Goal: Task Accomplishment & Management: Manage account settings

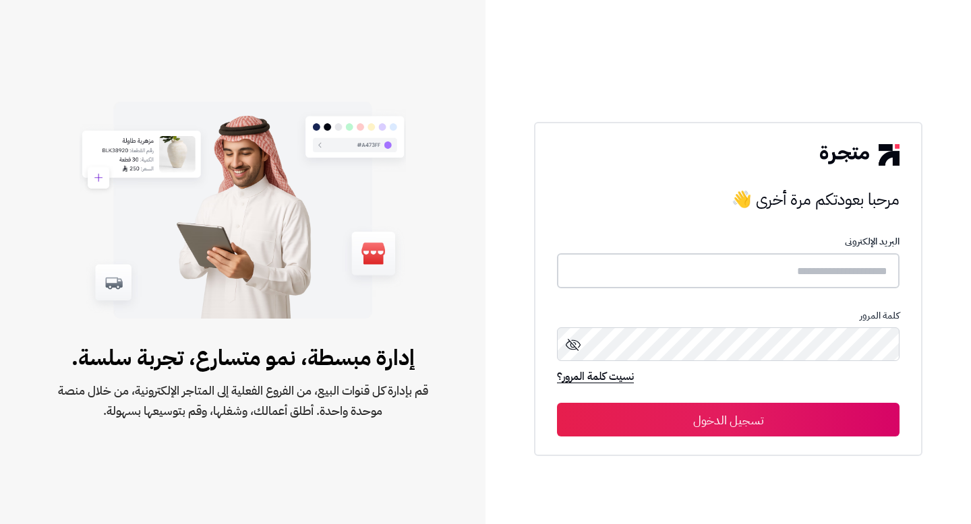
type input "*******"
click at [749, 406] on button "تسجيل الدخول" at bounding box center [728, 419] width 342 height 34
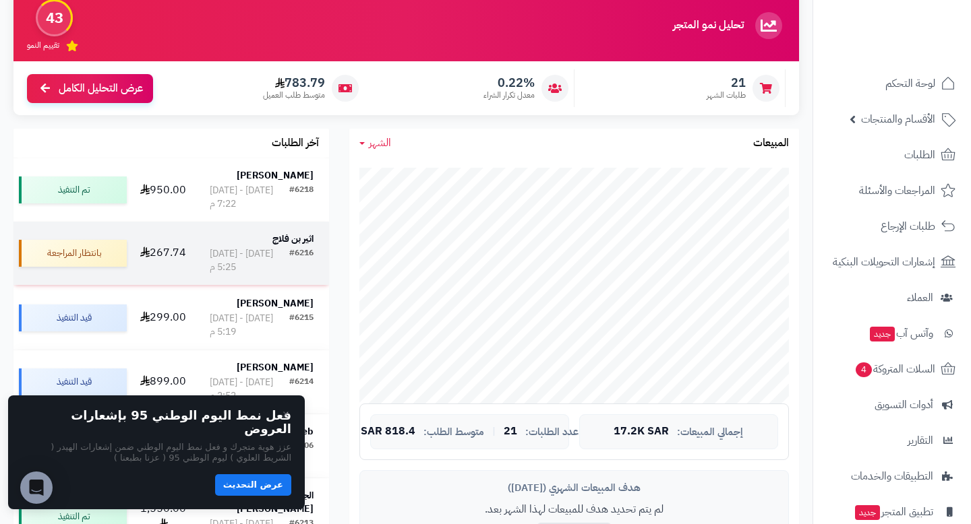
scroll to position [138, 0]
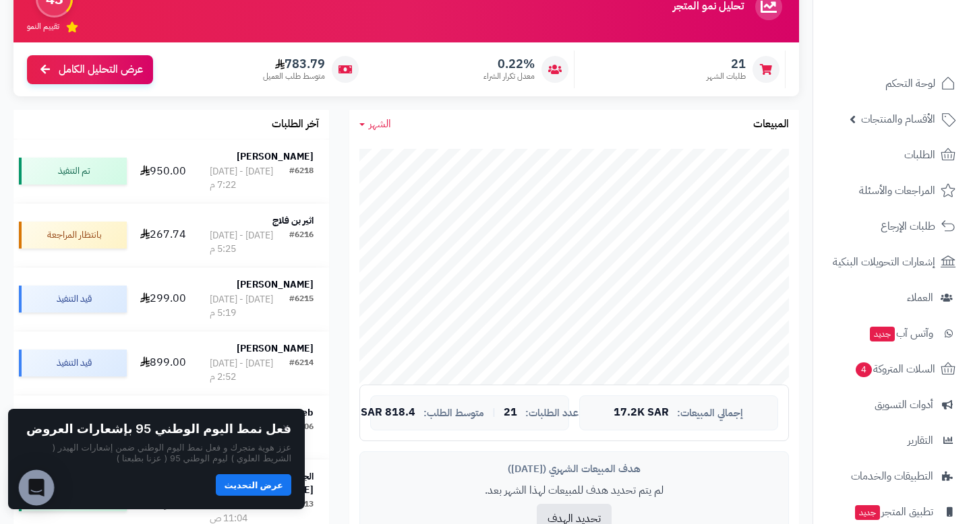
click at [40, 487] on icon "فتح برنامج مراسلة Intercom" at bounding box center [36, 488] width 16 height 18
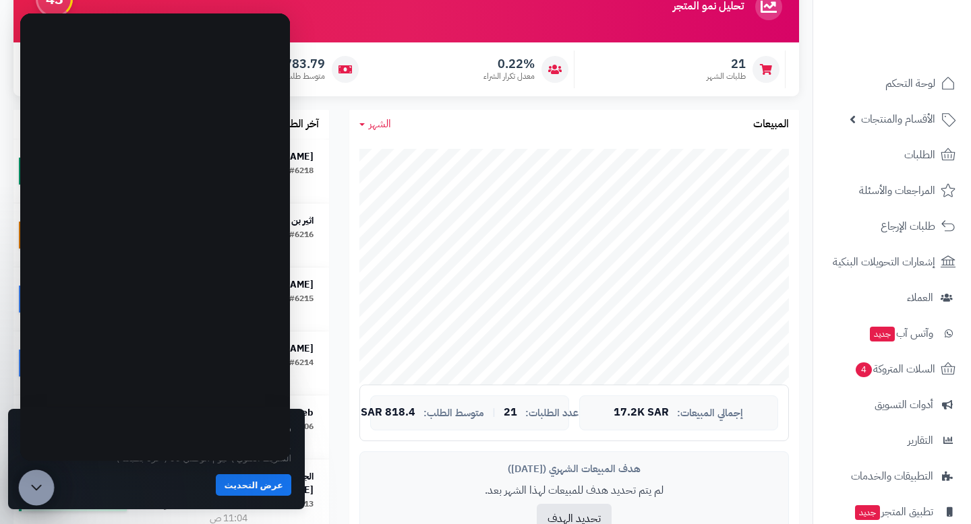
scroll to position [0, 0]
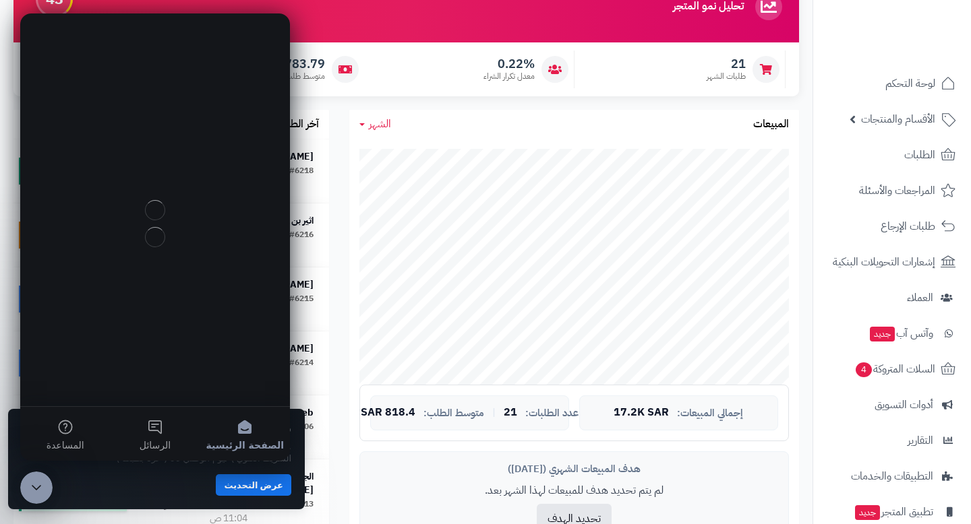
click at [39, 487] on icon "إغلاق برنامج مراسلة Intercom" at bounding box center [36, 487] width 9 height 5
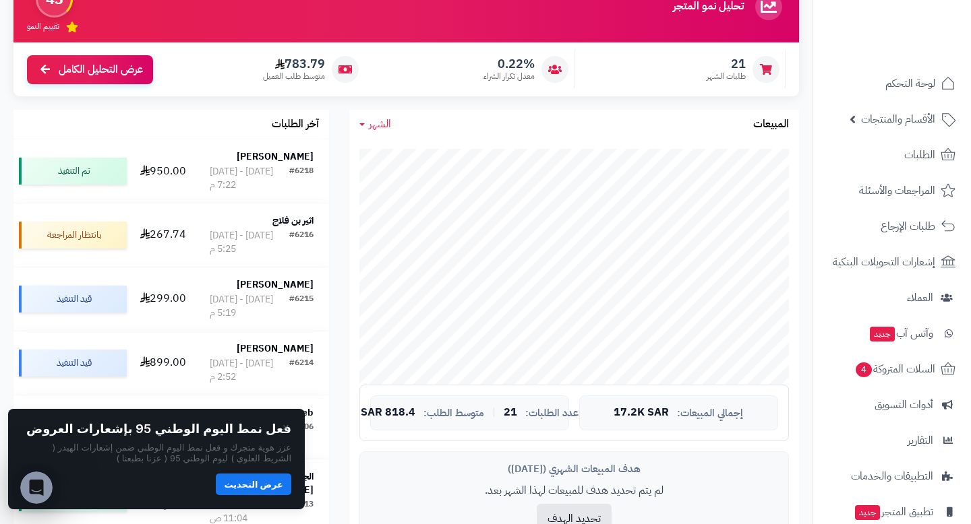
click at [236, 482] on button "عرض التحديث" at bounding box center [253, 485] width 75 height 22
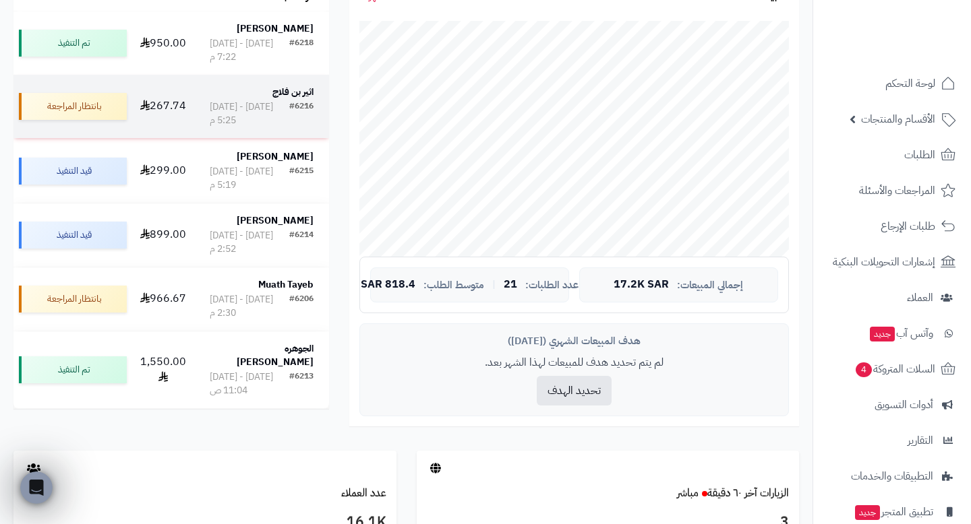
scroll to position [141, 0]
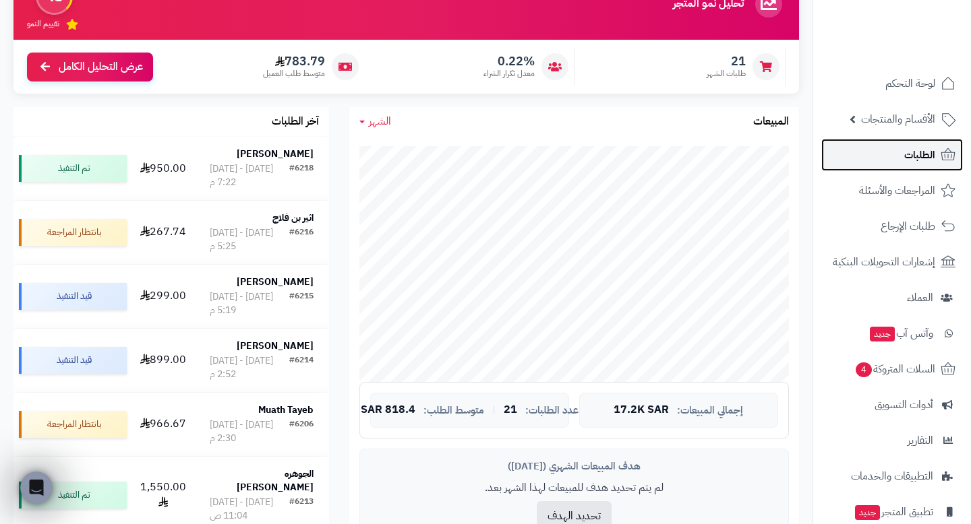
click at [913, 162] on span "الطلبات" at bounding box center [919, 155] width 31 height 19
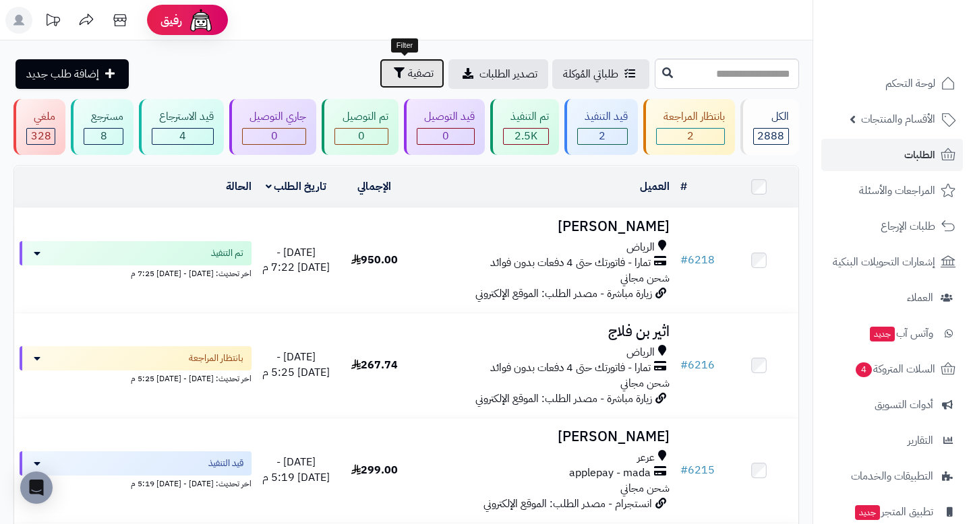
click at [412, 71] on span "تصفية" at bounding box center [421, 73] width 26 height 16
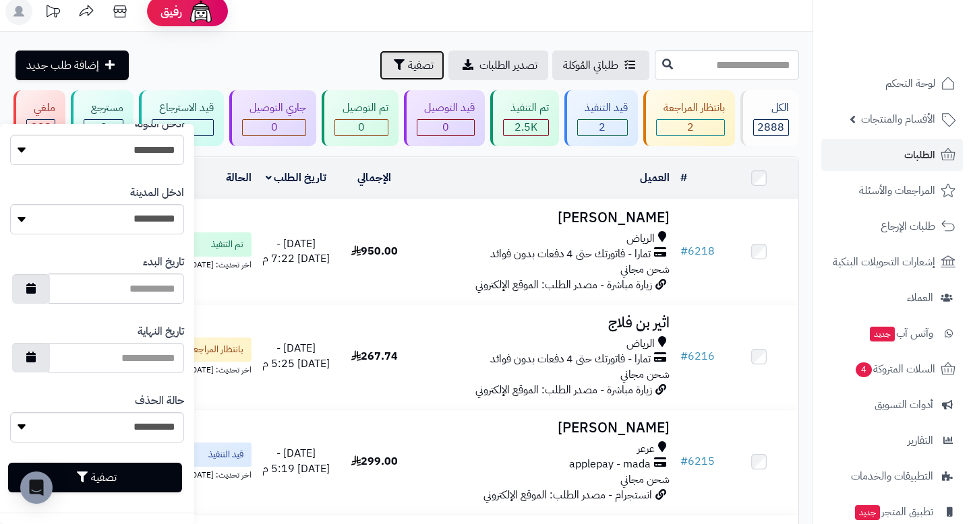
scroll to position [10, 0]
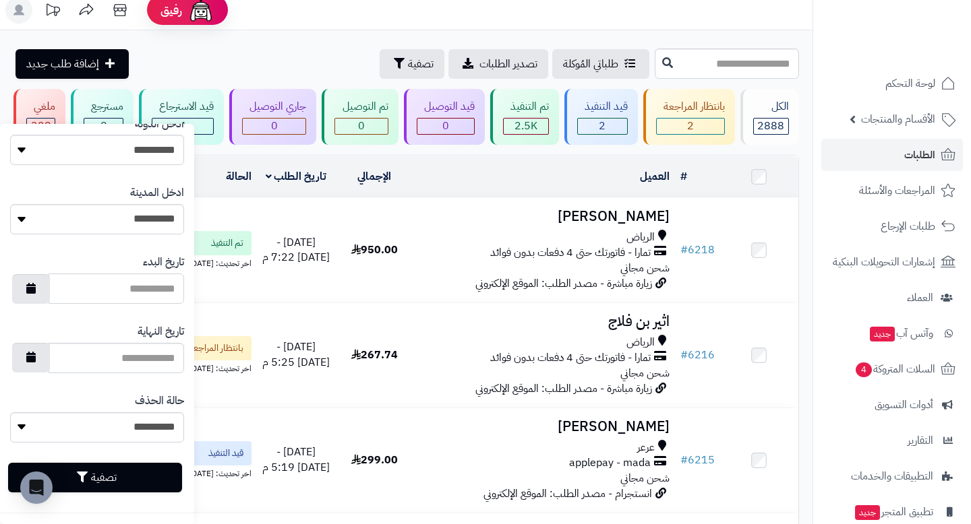
click at [97, 288] on input "تاريخ البدء" at bounding box center [116, 289] width 135 height 30
click at [144, 288] on input "تاريخ البدء" at bounding box center [116, 289] width 135 height 30
click at [24, 286] on button "button" at bounding box center [31, 289] width 38 height 30
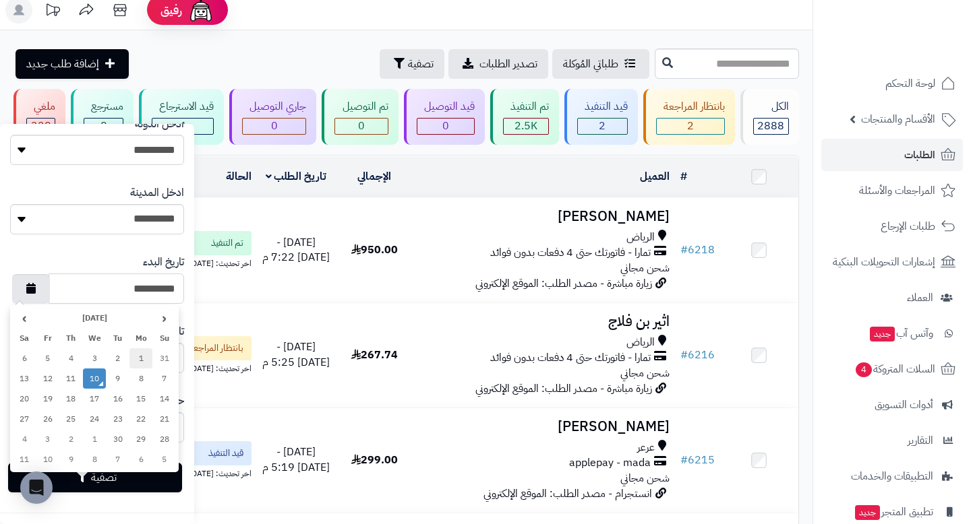
click at [143, 355] on td "1" at bounding box center [141, 358] width 24 height 20
type input "**********"
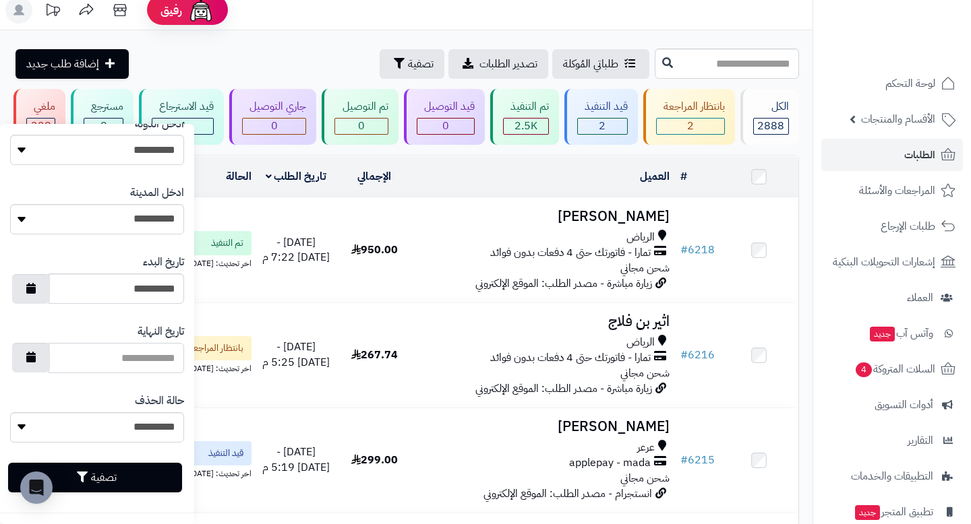
click at [135, 367] on input "تاريخ النهاية" at bounding box center [116, 358] width 135 height 30
click at [35, 358] on icon "button" at bounding box center [30, 356] width 9 height 11
type input "**********"
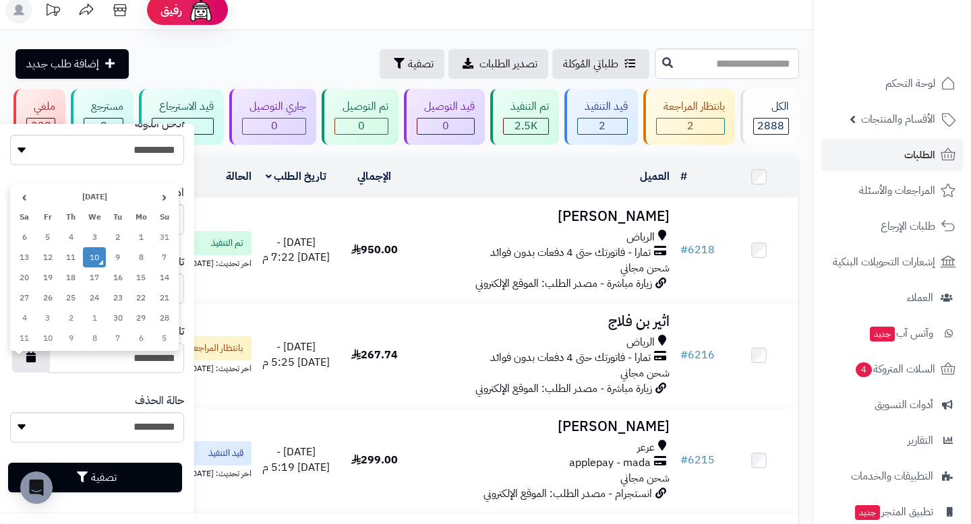
click at [99, 257] on td "10" at bounding box center [95, 257] width 24 height 20
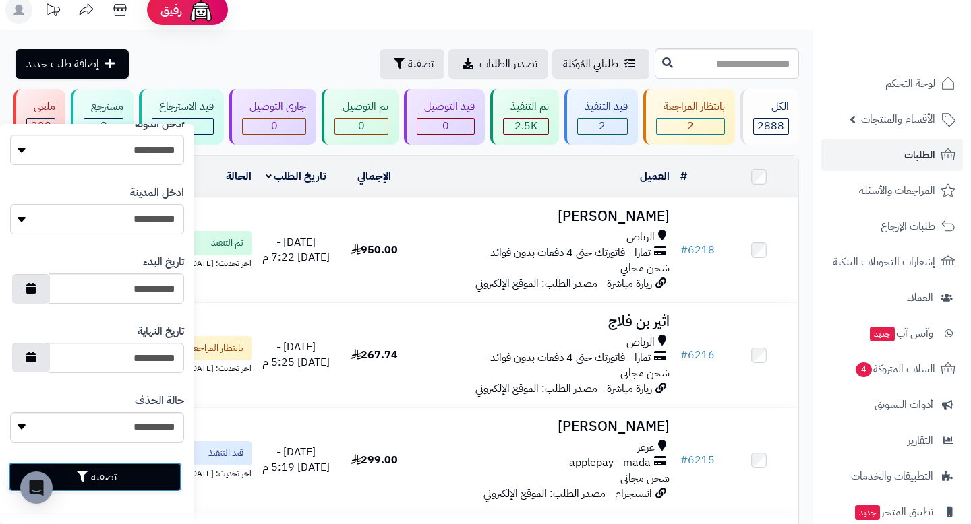
click at [96, 473] on button "تصفية" at bounding box center [95, 477] width 174 height 30
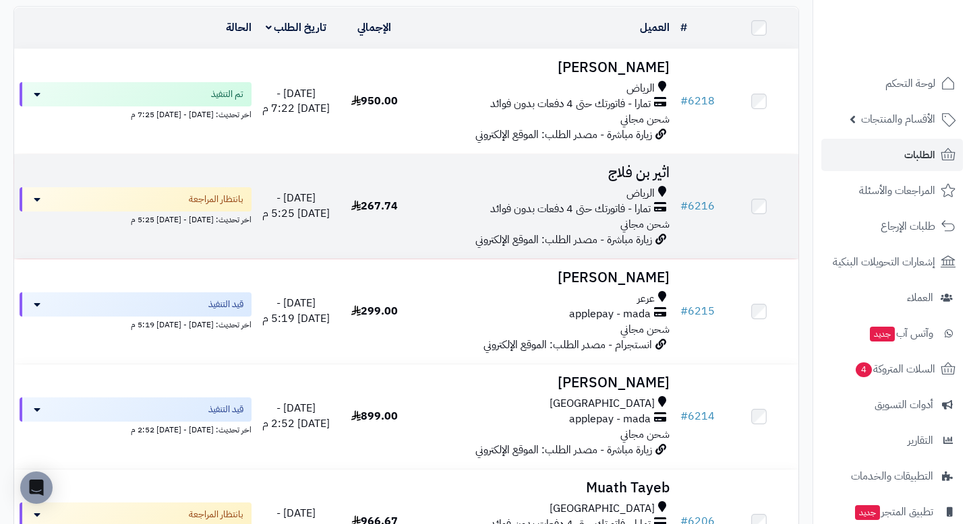
scroll to position [139, 0]
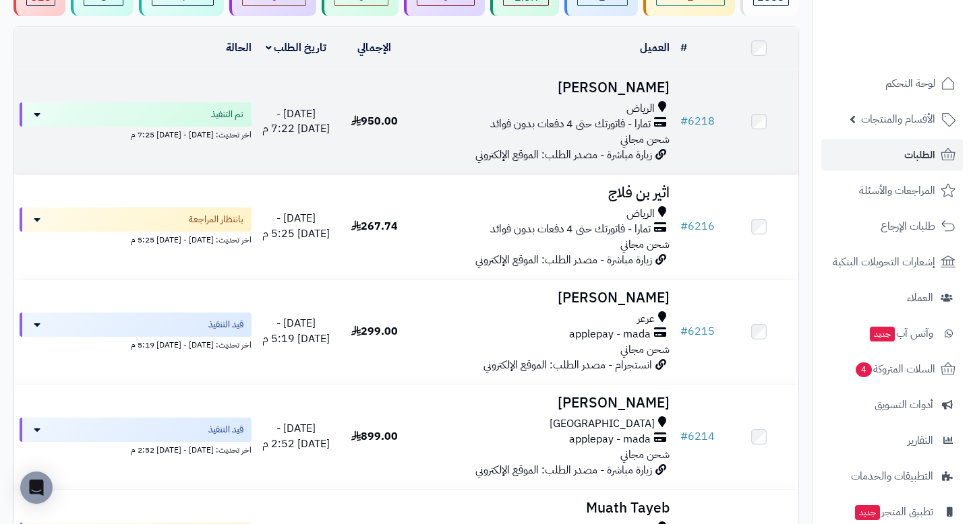
click at [583, 90] on h3 "[PERSON_NAME]" at bounding box center [544, 88] width 250 height 16
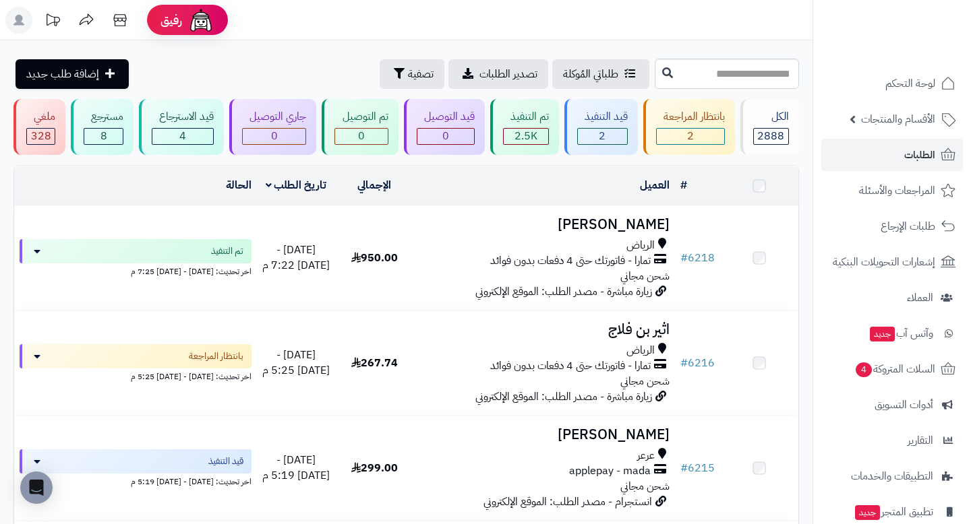
scroll to position [139, 0]
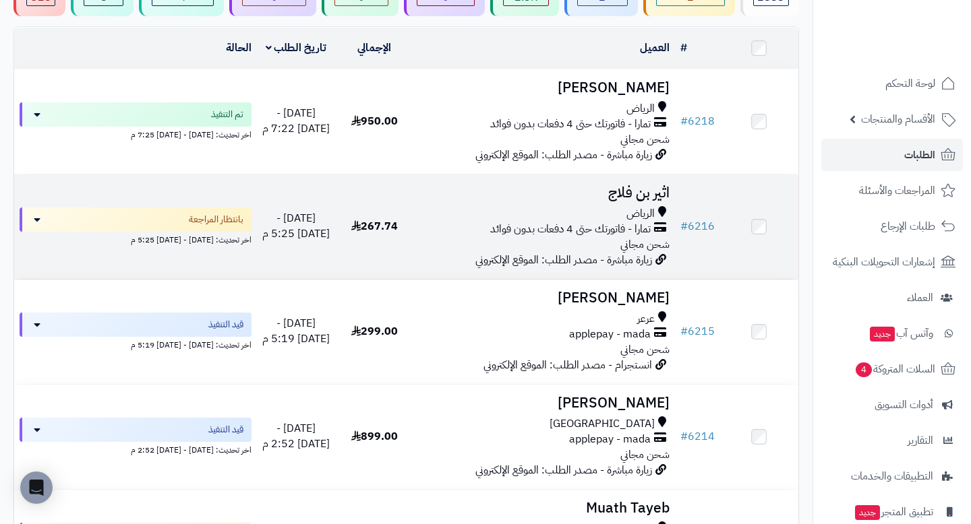
click at [567, 202] on td "اثير بن [PERSON_NAME] - فاتورتك حتى 4 دفعات بدون فوائد شحن مجاني زيارة مباشرة -…" at bounding box center [543, 227] width 261 height 104
click at [532, 204] on td "اثير بن [PERSON_NAME] - فاتورتك حتى 4 دفعات بدون فوائد شحن مجاني زيارة مباشرة -…" at bounding box center [543, 227] width 261 height 104
click at [645, 189] on h3 "اثير بن فلاج" at bounding box center [544, 193] width 250 height 16
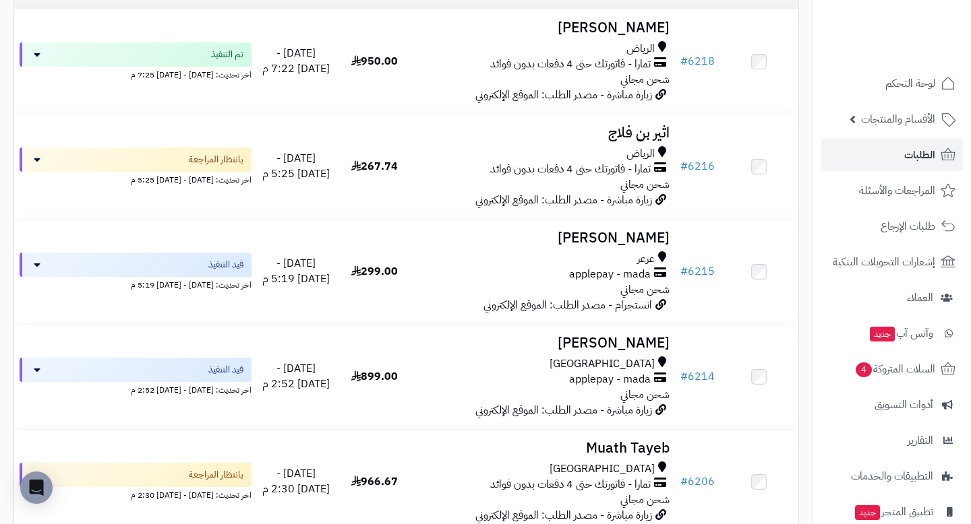
scroll to position [220, 0]
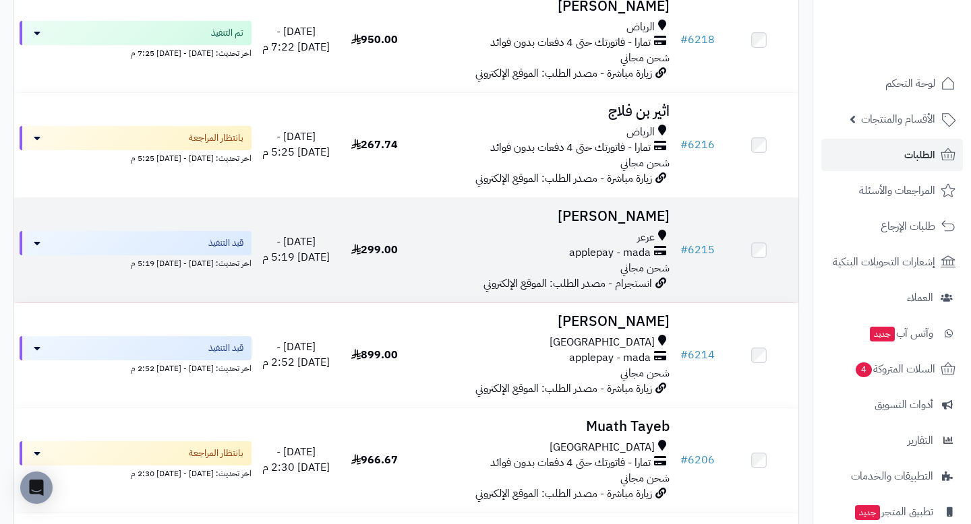
click at [623, 210] on h3 "سهام الرويلي" at bounding box center [544, 217] width 250 height 16
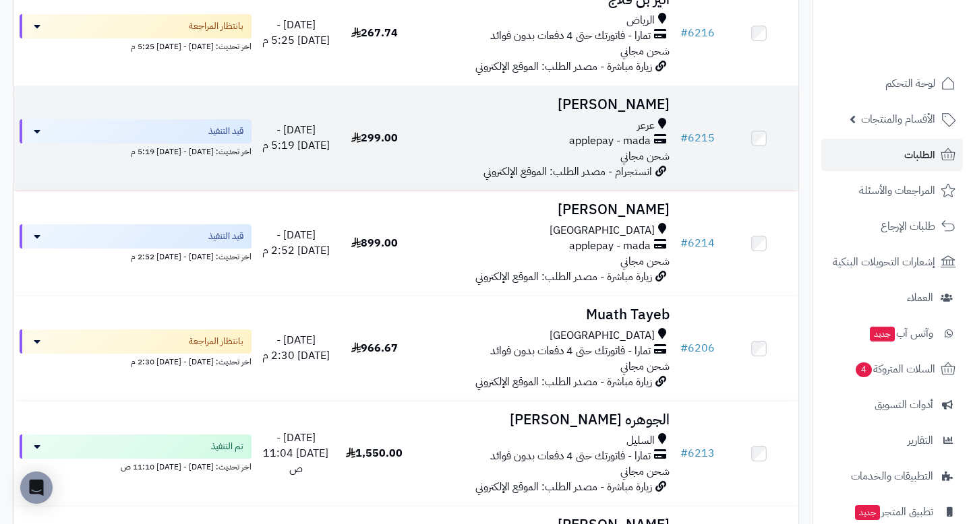
scroll to position [344, 0]
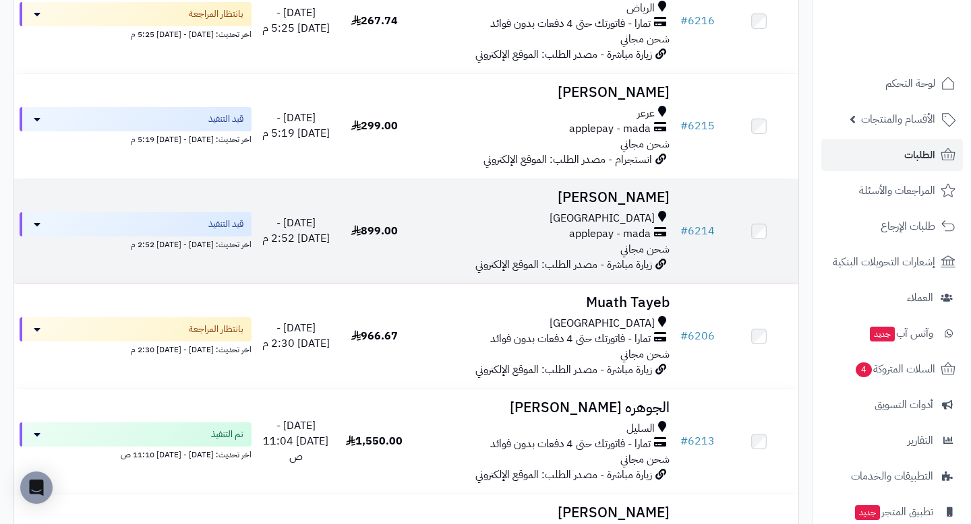
click at [626, 194] on h3 "[PERSON_NAME]" at bounding box center [544, 198] width 250 height 16
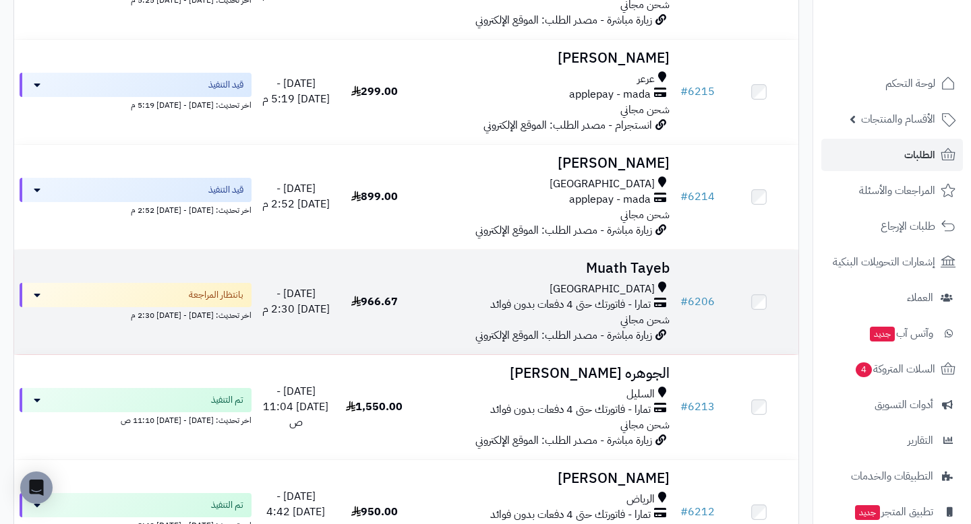
click at [623, 264] on h3 "Muath Tayeb" at bounding box center [544, 269] width 250 height 16
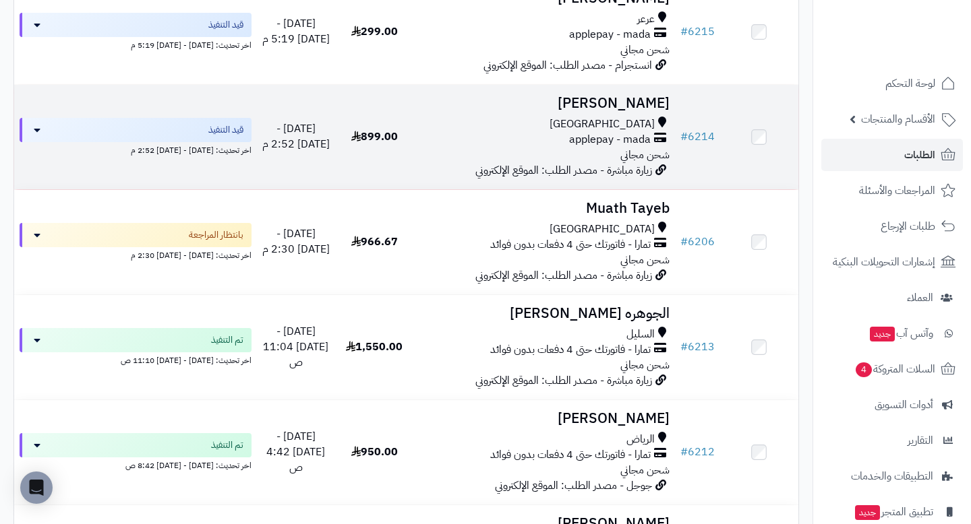
scroll to position [456, 0]
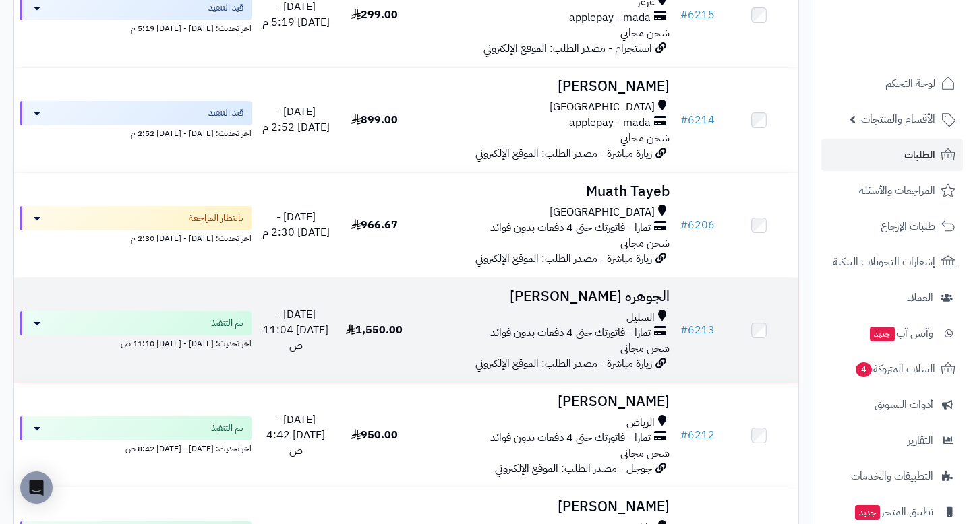
click at [594, 299] on h3 "الجوهره [PERSON_NAME]" at bounding box center [544, 297] width 250 height 16
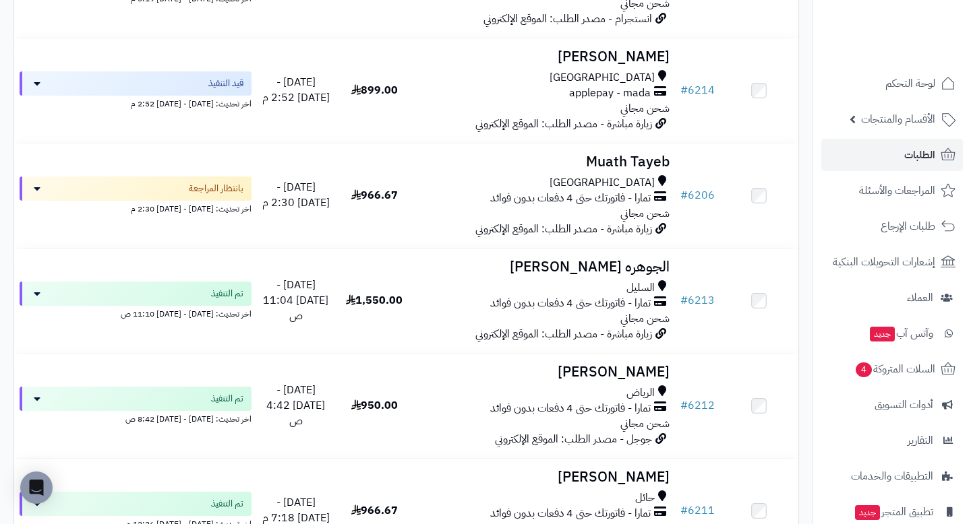
scroll to position [519, 0]
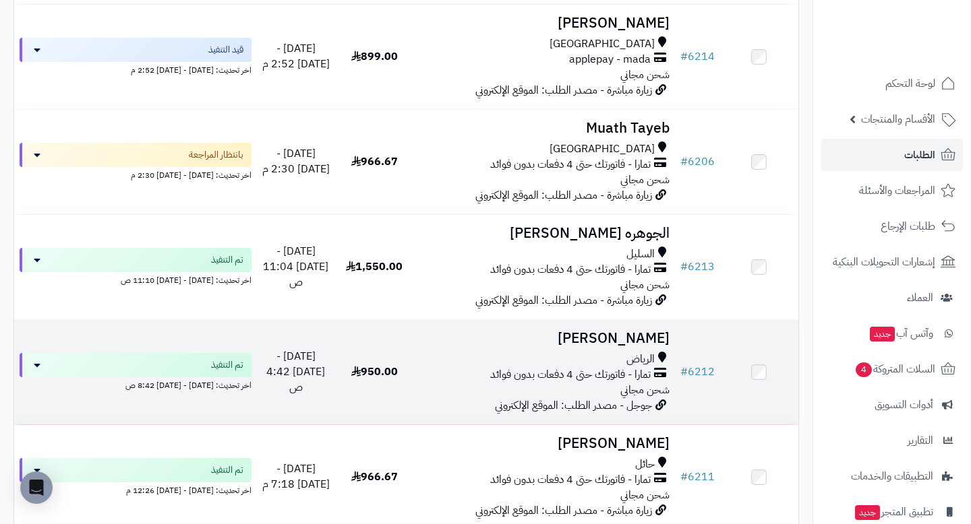
click at [584, 335] on h3 "[PERSON_NAME]" at bounding box center [544, 339] width 250 height 16
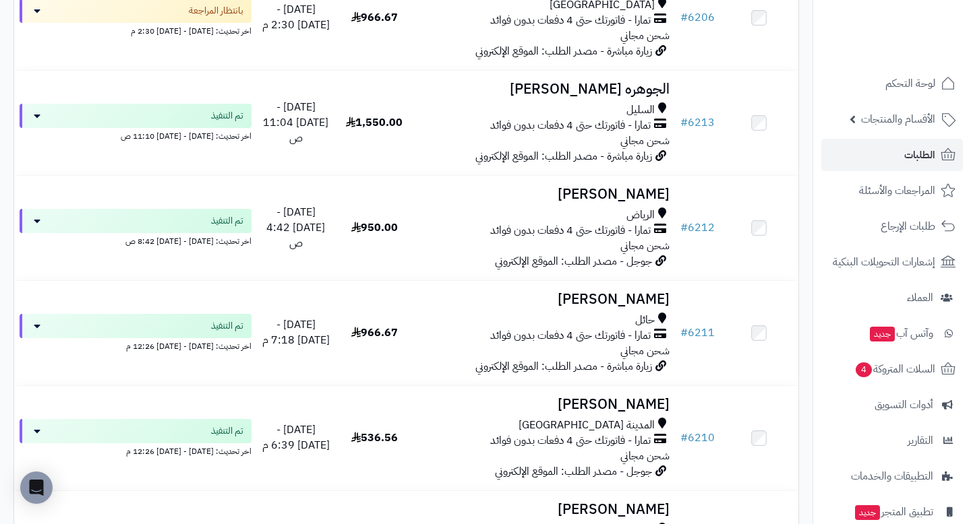
scroll to position [683, 0]
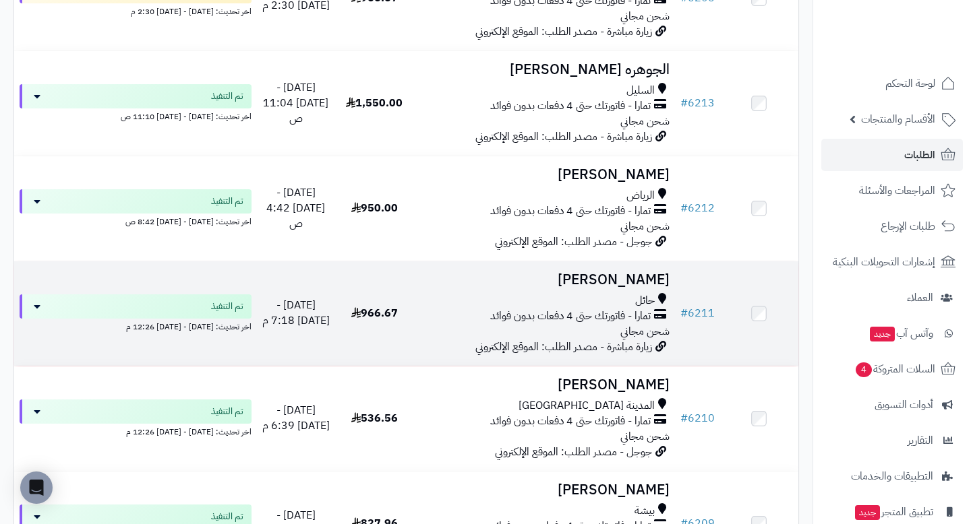
click at [630, 282] on h3 "نجلاء الرشدان" at bounding box center [544, 280] width 250 height 16
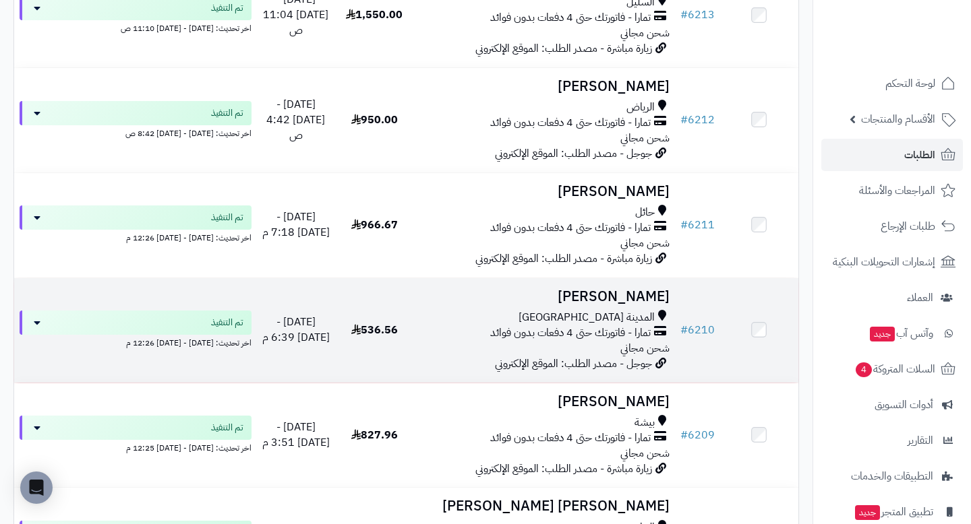
scroll to position [786, 0]
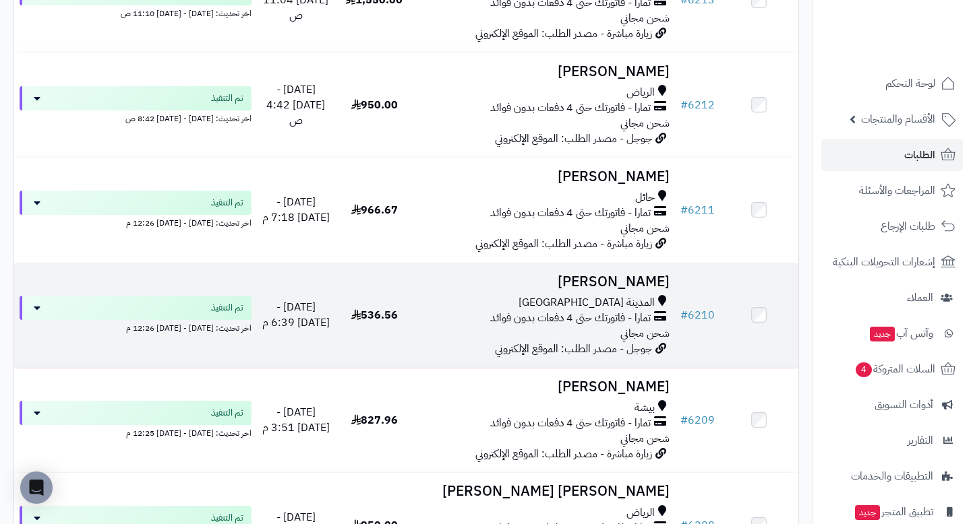
click at [630, 284] on h3 "[PERSON_NAME]" at bounding box center [544, 282] width 250 height 16
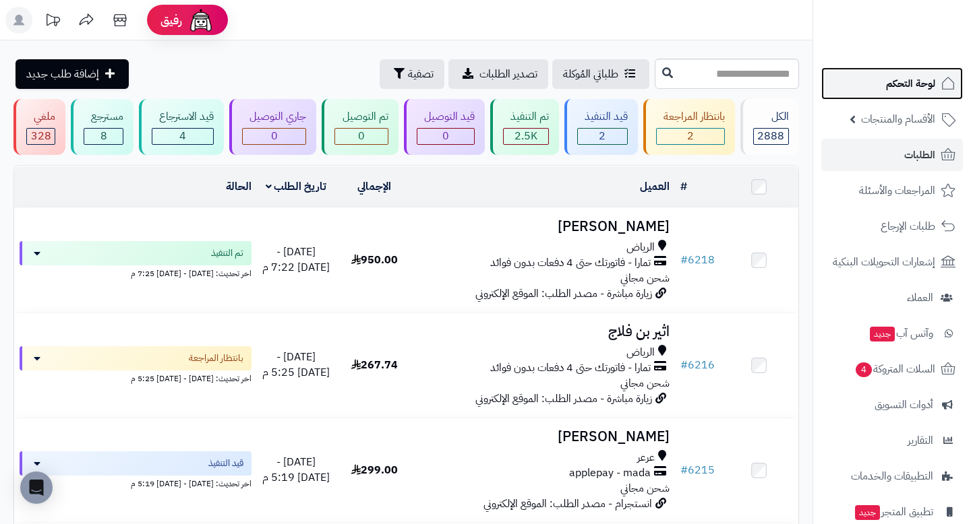
click at [916, 75] on span "لوحة التحكم" at bounding box center [910, 83] width 49 height 19
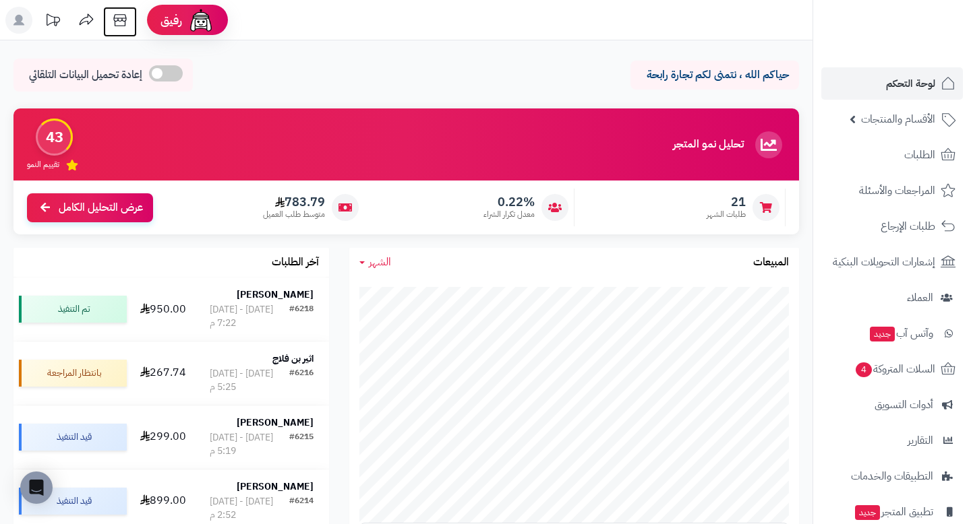
click at [122, 26] on icon at bounding box center [119, 20] width 13 height 12
